Goal: Information Seeking & Learning: Check status

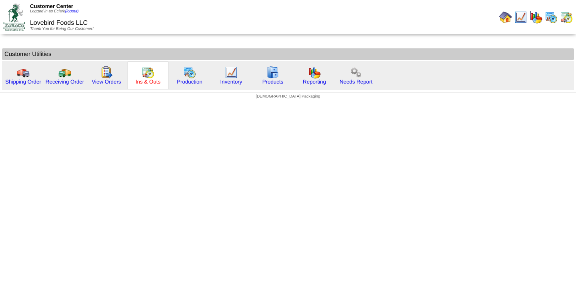
click at [157, 80] on link "Ins & Outs" at bounding box center [148, 82] width 25 height 6
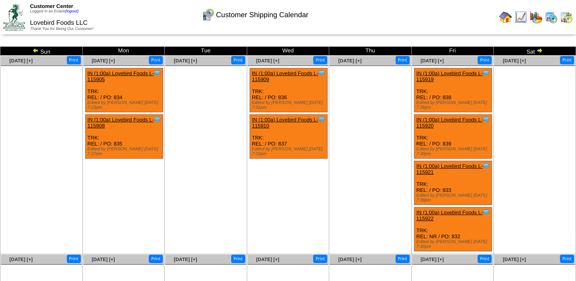
click at [37, 52] on img at bounding box center [35, 50] width 6 height 6
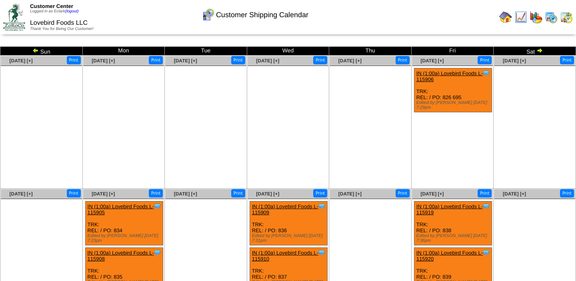
click at [37, 52] on img at bounding box center [35, 50] width 6 height 6
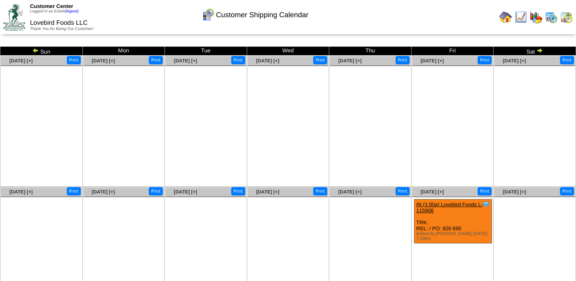
click at [37, 52] on img at bounding box center [35, 50] width 6 height 6
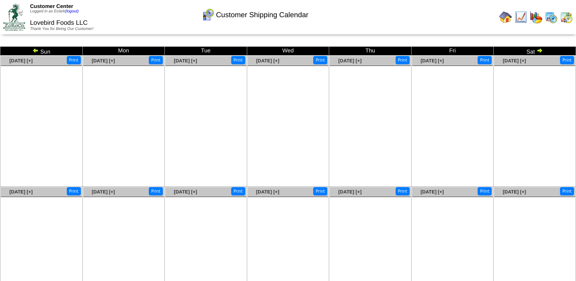
click at [37, 52] on img at bounding box center [35, 50] width 6 height 6
click at [523, 15] on img at bounding box center [521, 17] width 13 height 13
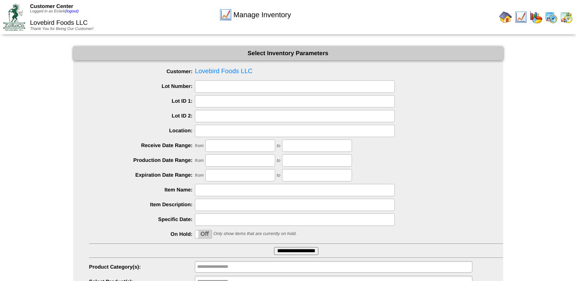
click at [551, 16] on img at bounding box center [551, 17] width 13 height 13
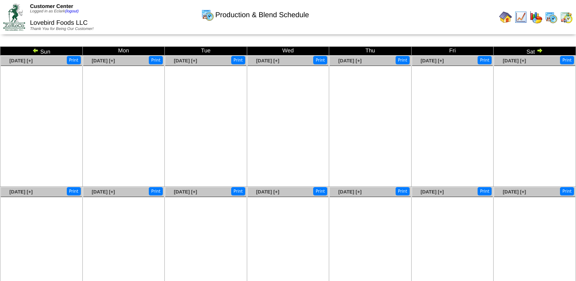
click at [34, 52] on img at bounding box center [35, 50] width 6 height 6
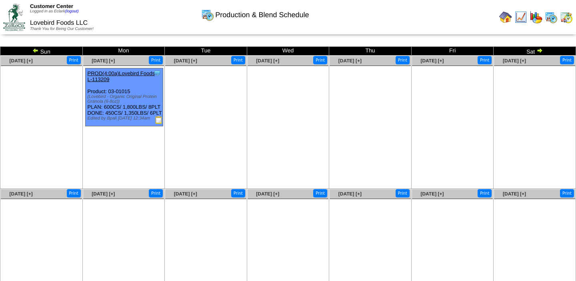
click at [102, 76] on link "PROD(4:00a)Lovebird Foods L-113209" at bounding box center [121, 76] width 67 height 12
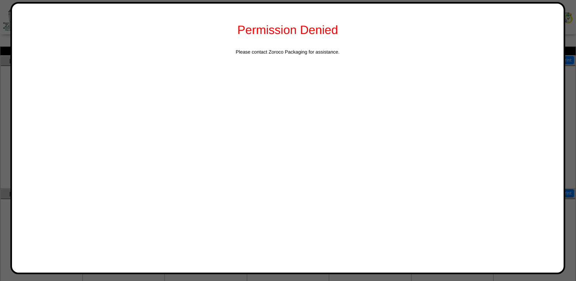
click at [3, 77] on div at bounding box center [288, 166] width 576 height 332
click at [575, 34] on div at bounding box center [288, 166] width 576 height 332
click at [130, 122] on div "Permission Denied Please contact Zoroco Packaging for assistance." at bounding box center [287, 138] width 555 height 273
click at [6, 108] on div at bounding box center [288, 115] width 576 height 332
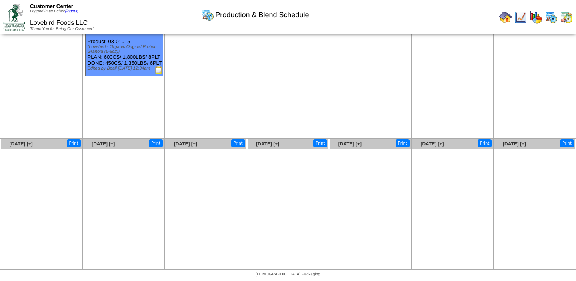
scroll to position [50, 0]
click at [6, 108] on ul at bounding box center [41, 76] width 81 height 120
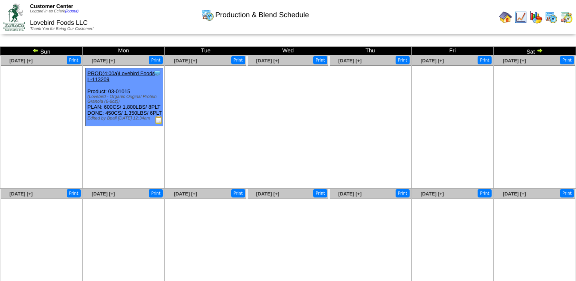
click at [35, 52] on img at bounding box center [35, 50] width 6 height 6
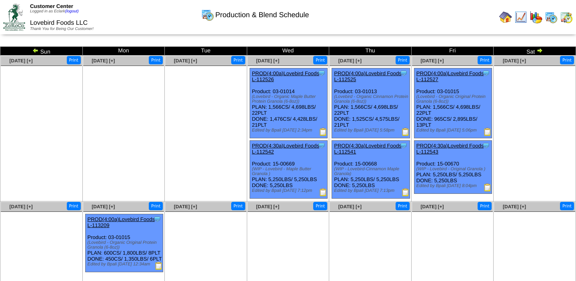
click at [359, 149] on link "PROD(4:30a)Lovebird Foods L-112541" at bounding box center [367, 149] width 67 height 12
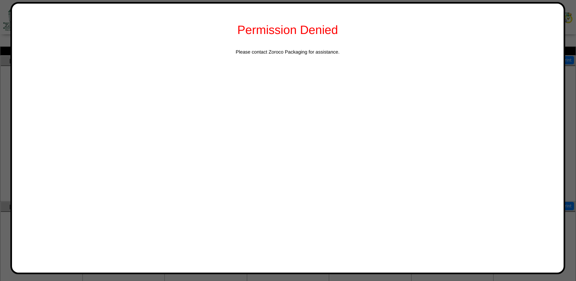
click at [4, 38] on div at bounding box center [288, 175] width 576 height 351
click at [8, 18] on div at bounding box center [288, 175] width 576 height 351
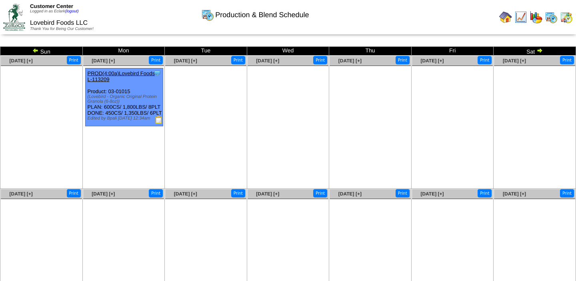
click at [520, 20] on img at bounding box center [521, 17] width 13 height 13
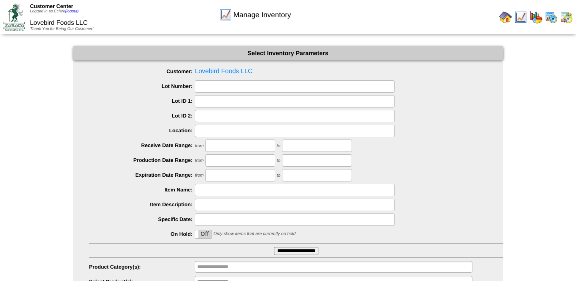
click at [507, 14] on img at bounding box center [505, 17] width 13 height 13
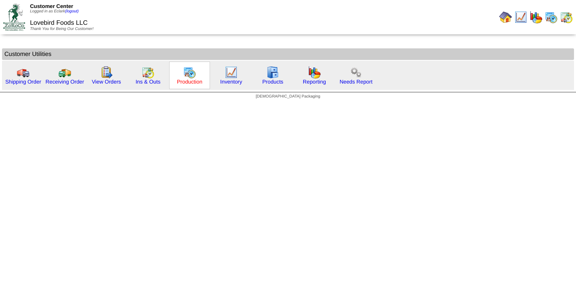
click at [186, 81] on link "Production" at bounding box center [190, 82] width 26 height 6
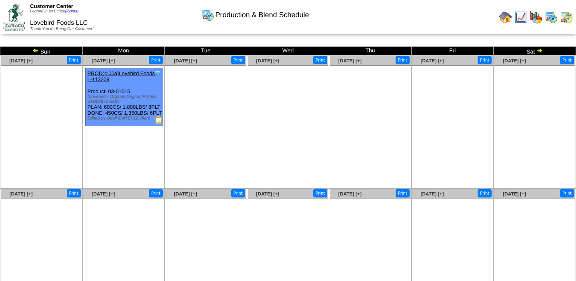
click at [34, 52] on img at bounding box center [35, 50] width 6 height 6
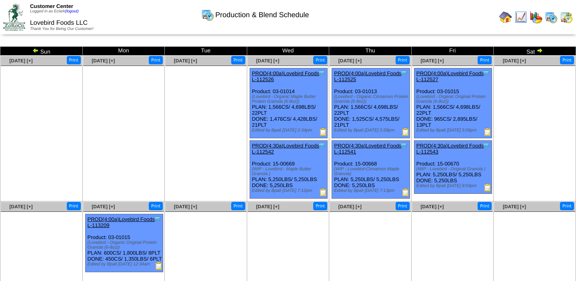
click at [325, 196] on img at bounding box center [323, 192] width 8 height 8
click at [34, 53] on img at bounding box center [35, 50] width 6 height 6
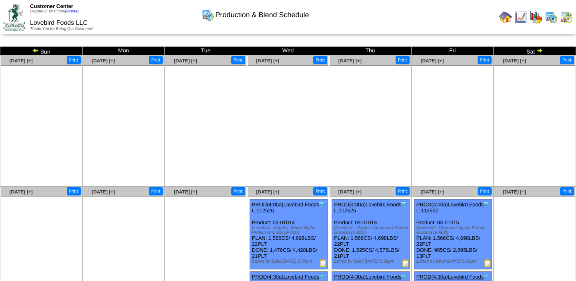
click at [34, 53] on img at bounding box center [35, 50] width 6 height 6
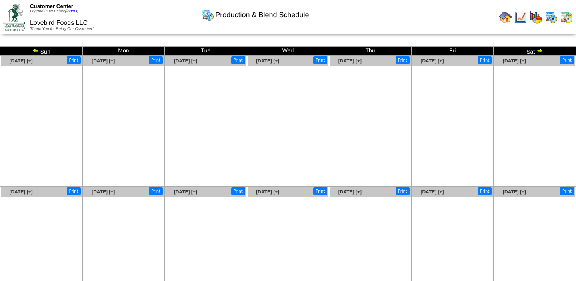
click at [34, 50] on img at bounding box center [35, 50] width 6 height 6
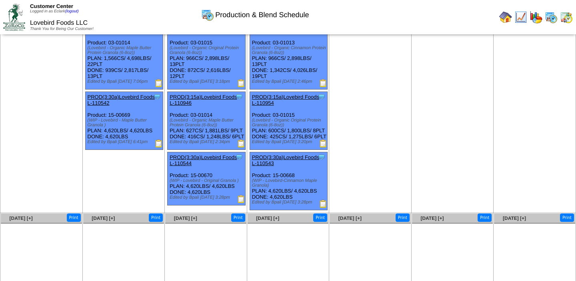
scroll to position [58, 0]
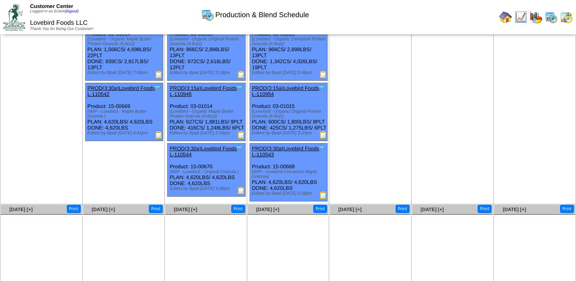
click at [241, 194] on img at bounding box center [241, 190] width 8 height 8
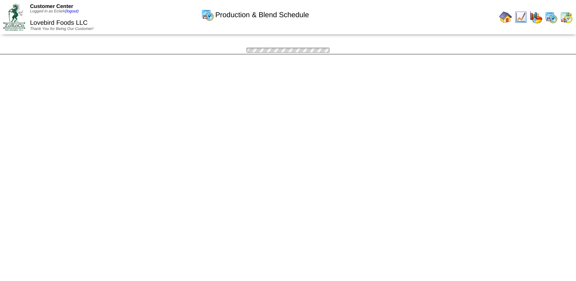
scroll to position [58, 0]
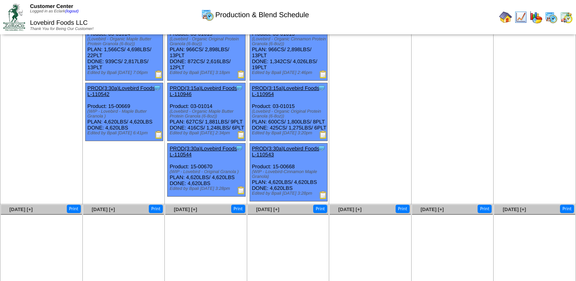
click at [324, 74] on img at bounding box center [323, 74] width 8 height 8
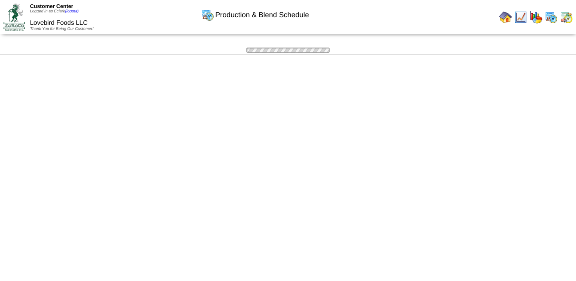
scroll to position [58, 0]
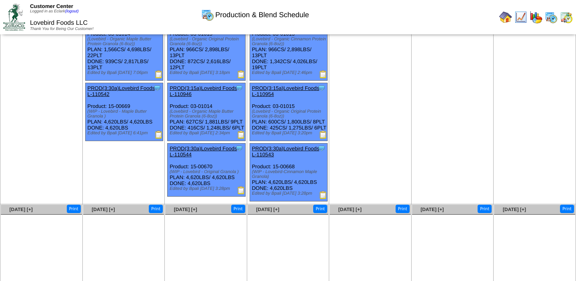
click at [324, 199] on img at bounding box center [323, 195] width 8 height 8
